Goal: Task Accomplishment & Management: Manage account settings

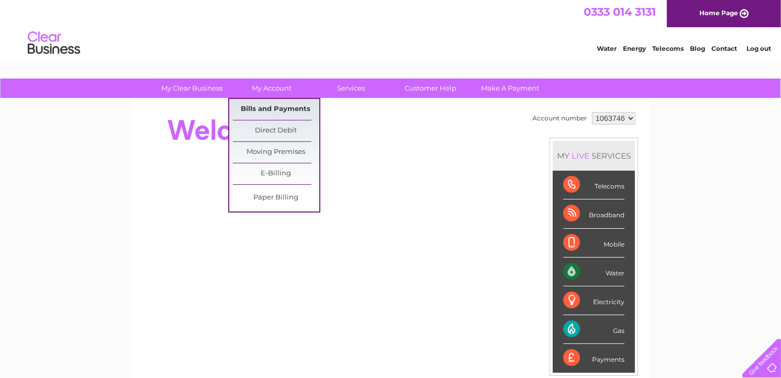
click at [276, 106] on link "Bills and Payments" at bounding box center [276, 109] width 86 height 21
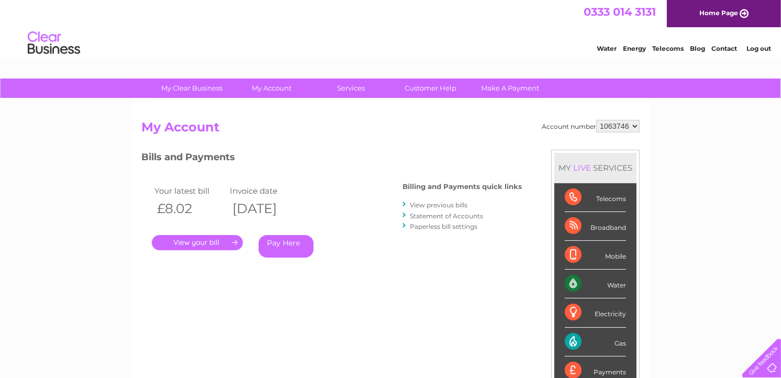
click at [214, 244] on link "." at bounding box center [197, 242] width 91 height 15
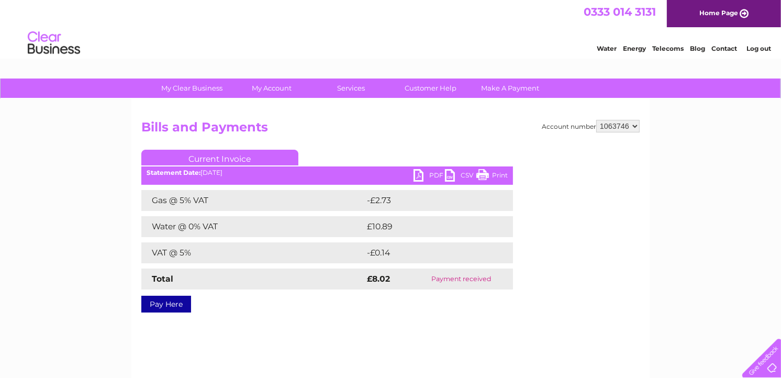
click at [500, 174] on link "Print" at bounding box center [491, 176] width 31 height 15
